Goal: Transaction & Acquisition: Purchase product/service

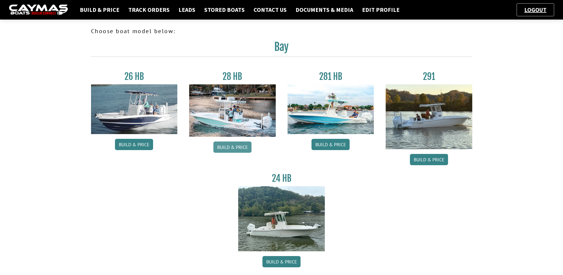
click at [237, 145] on link "Build & Price" at bounding box center [232, 146] width 38 height 11
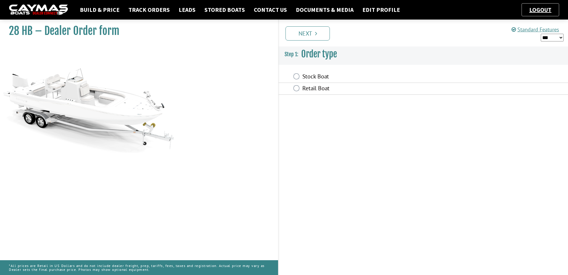
click at [306, 77] on label "Stock Boat" at bounding box center [381, 77] width 159 height 9
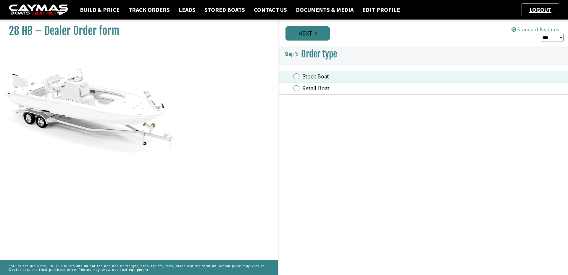
click at [318, 30] on link "Next" at bounding box center [307, 33] width 44 height 14
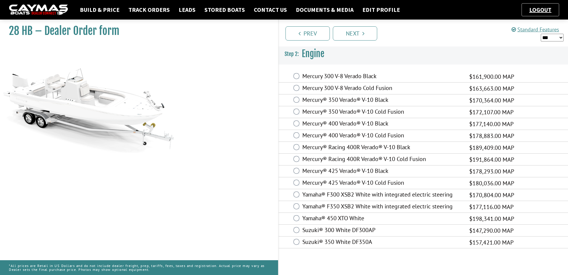
click at [348, 76] on label "Mercury 300 V-8 Verado Black" at bounding box center [381, 76] width 159 height 9
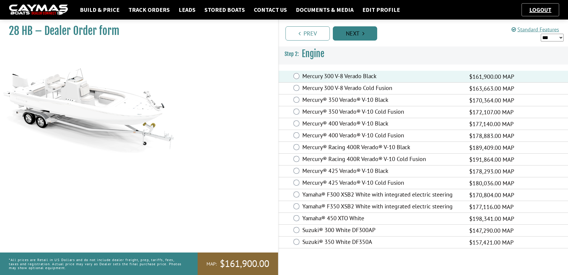
drag, startPoint x: 365, startPoint y: 29, endPoint x: 353, endPoint y: 37, distance: 14.5
click at [365, 29] on link "Next" at bounding box center [355, 33] width 44 height 14
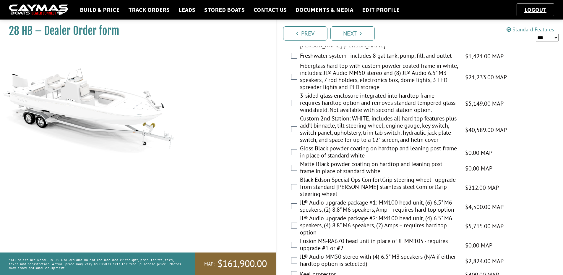
scroll to position [458, 0]
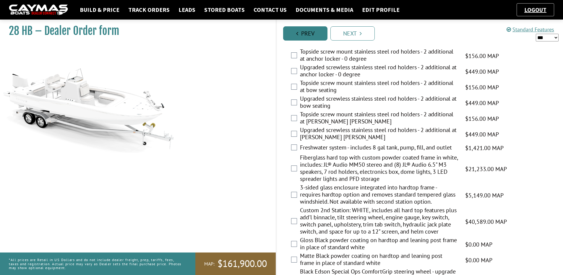
click at [309, 30] on link "Prev" at bounding box center [305, 33] width 44 height 14
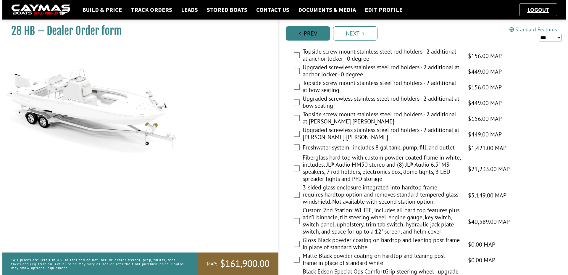
scroll to position [0, 0]
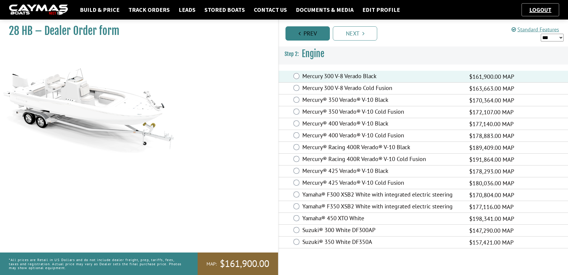
click at [309, 30] on link "Prev" at bounding box center [307, 33] width 44 height 14
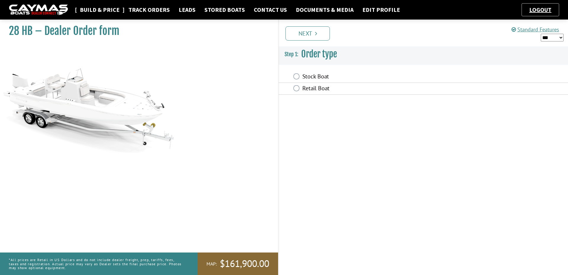
click at [94, 8] on link "Build & Price" at bounding box center [100, 10] width 46 height 8
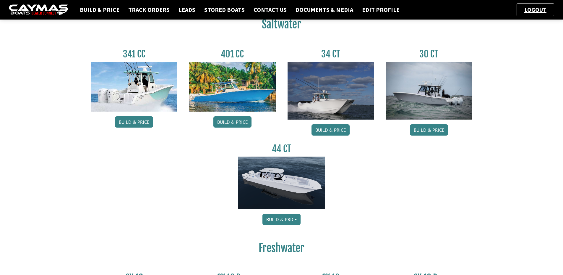
scroll to position [266, 0]
click at [279, 219] on link "Build & Price" at bounding box center [282, 218] width 38 height 11
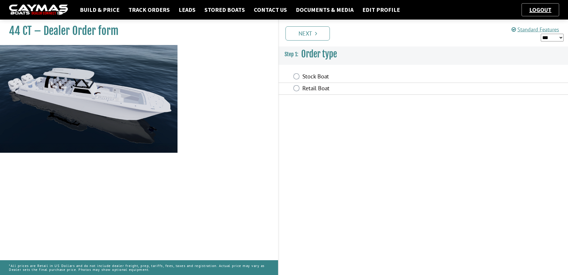
drag, startPoint x: 316, startPoint y: 75, endPoint x: 316, endPoint y: 69, distance: 5.9
click at [316, 73] on label "Stock Boat" at bounding box center [381, 77] width 159 height 9
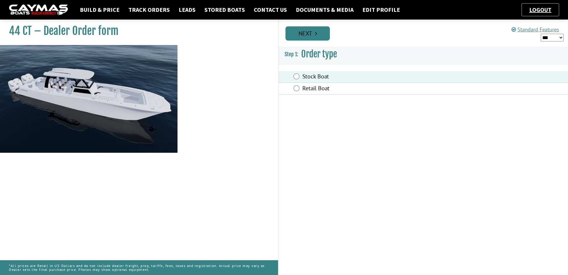
click at [319, 32] on link "Next" at bounding box center [307, 33] width 44 height 14
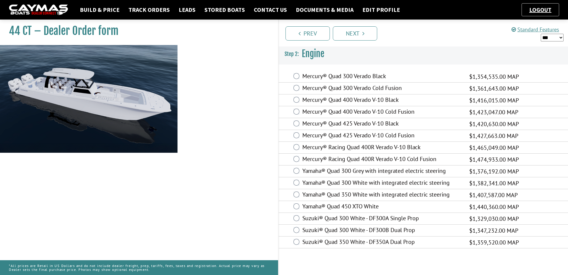
click at [331, 76] on label "Mercury® Quad 300 Verado Black" at bounding box center [381, 76] width 159 height 9
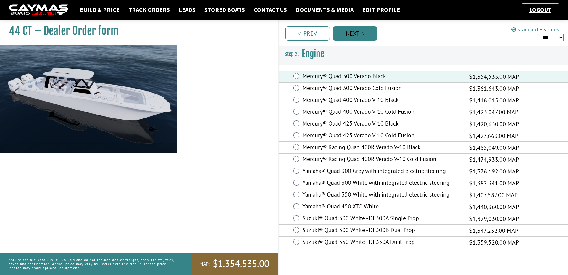
click at [355, 26] on link "Next" at bounding box center [355, 33] width 44 height 14
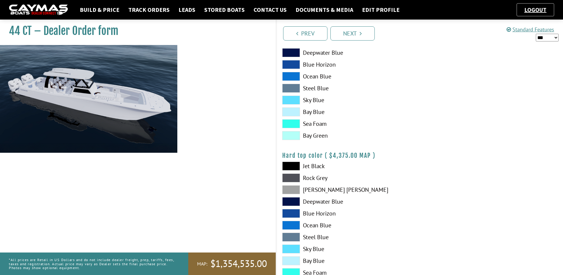
scroll to position [653, 0]
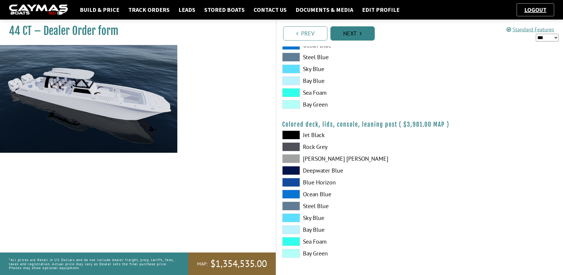
click at [352, 33] on link "Next" at bounding box center [353, 33] width 44 height 14
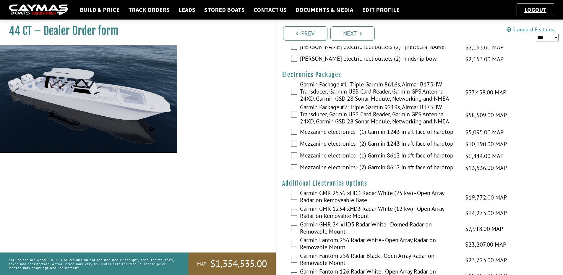
scroll to position [835, 0]
